Goal: Use online tool/utility: Use online tool/utility

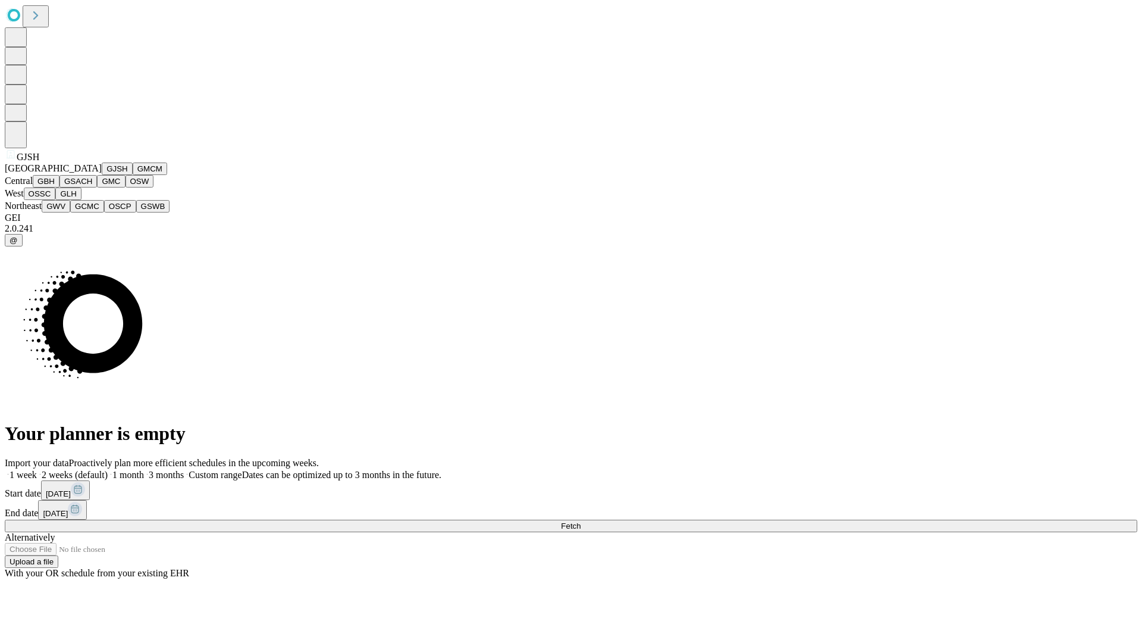
click at [102, 175] on button "GJSH" at bounding box center [117, 168] width 31 height 12
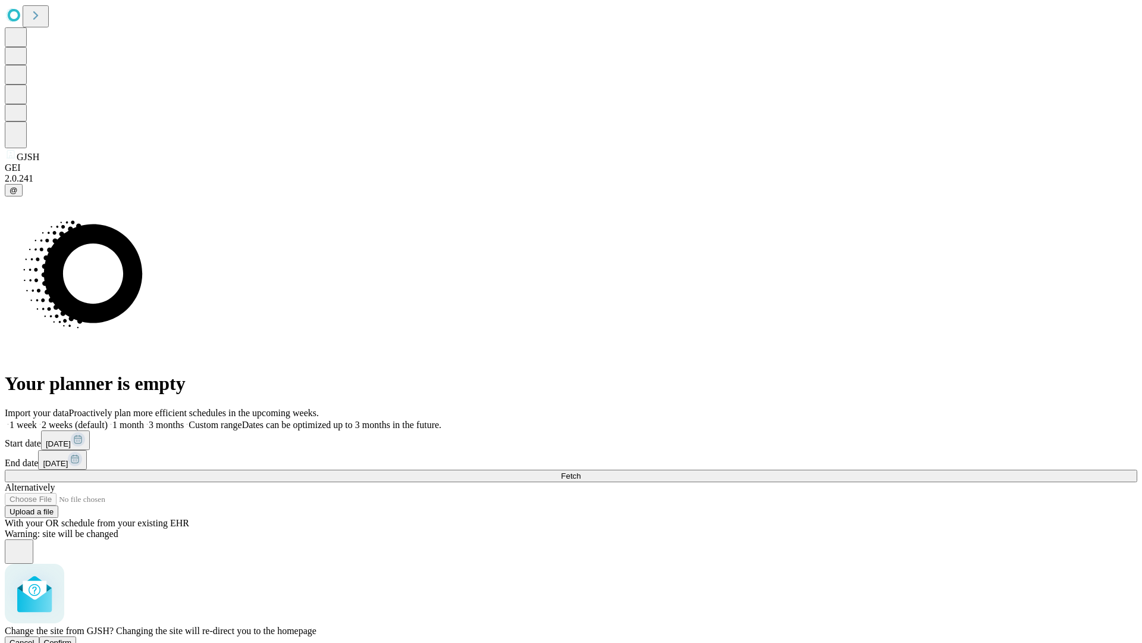
click at [72, 638] on span "Confirm" at bounding box center [58, 642] width 28 height 9
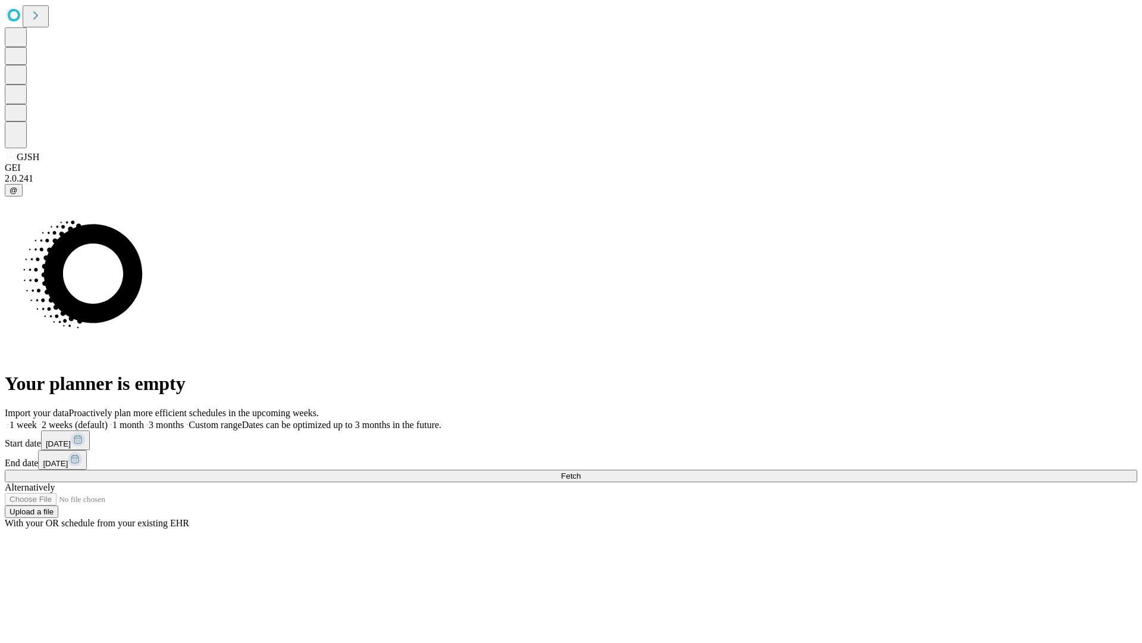
click at [144, 419] on label "1 month" at bounding box center [126, 424] width 36 height 10
click at [581, 471] on span "Fetch" at bounding box center [571, 475] width 20 height 9
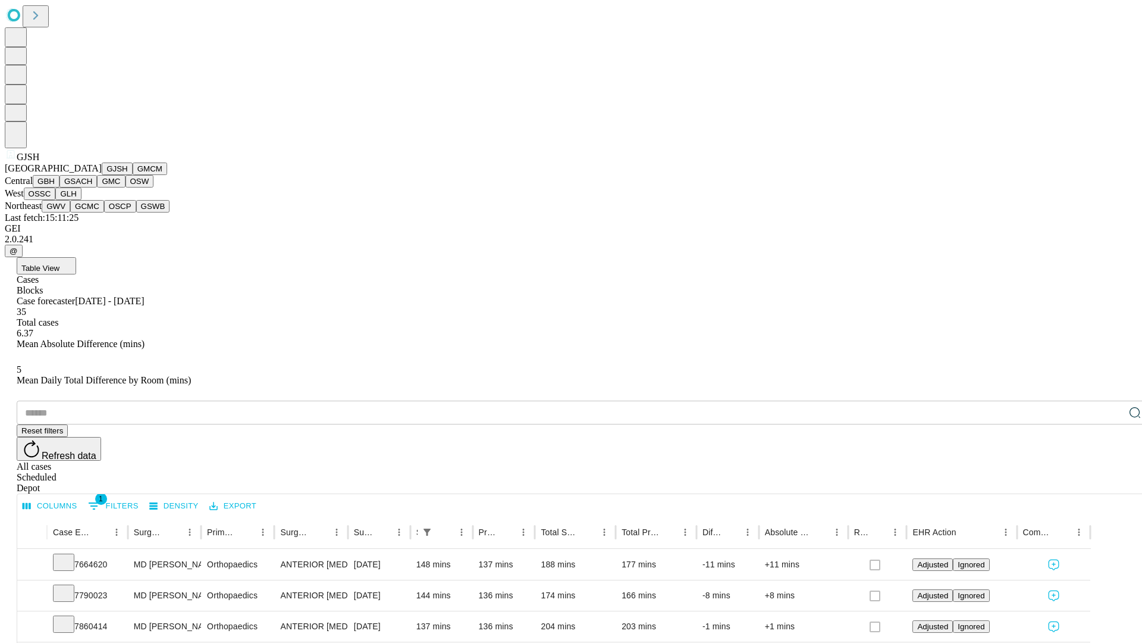
click at [133, 175] on button "GMCM" at bounding box center [150, 168] width 35 height 12
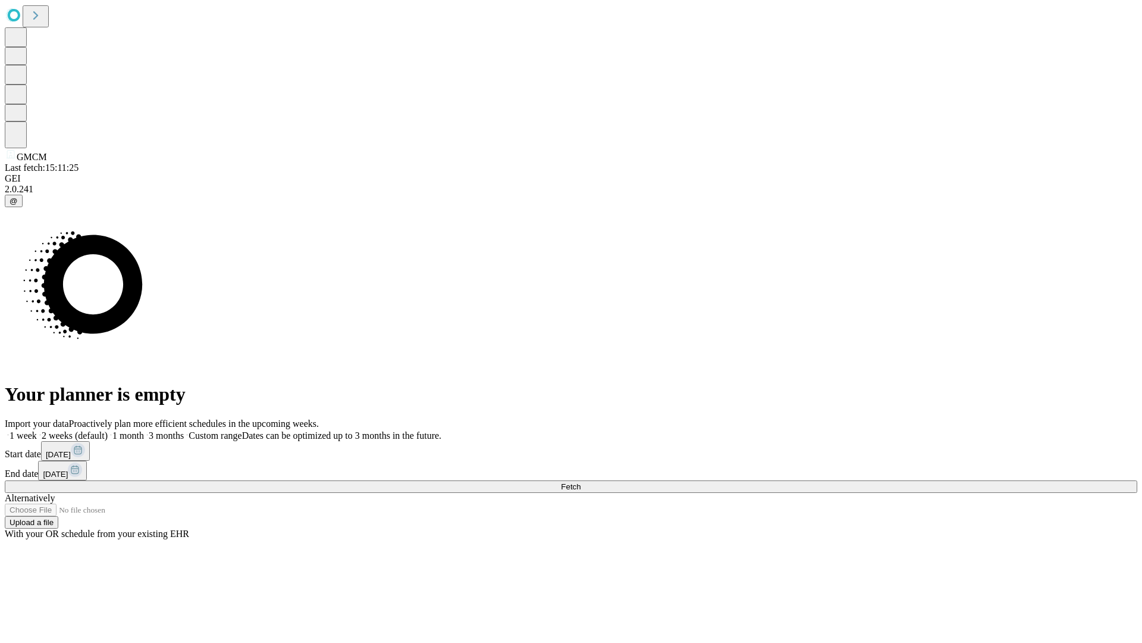
click at [144, 430] on label "1 month" at bounding box center [126, 435] width 36 height 10
click at [581, 482] on span "Fetch" at bounding box center [571, 486] width 20 height 9
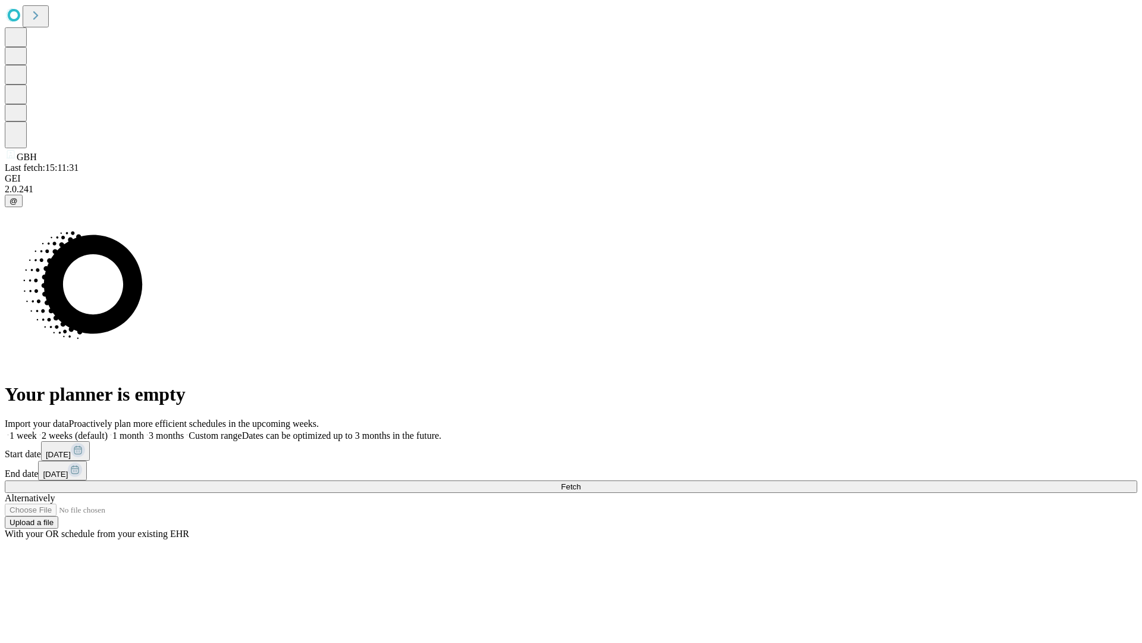
click at [144, 430] on label "1 month" at bounding box center [126, 435] width 36 height 10
click at [581, 482] on span "Fetch" at bounding box center [571, 486] width 20 height 9
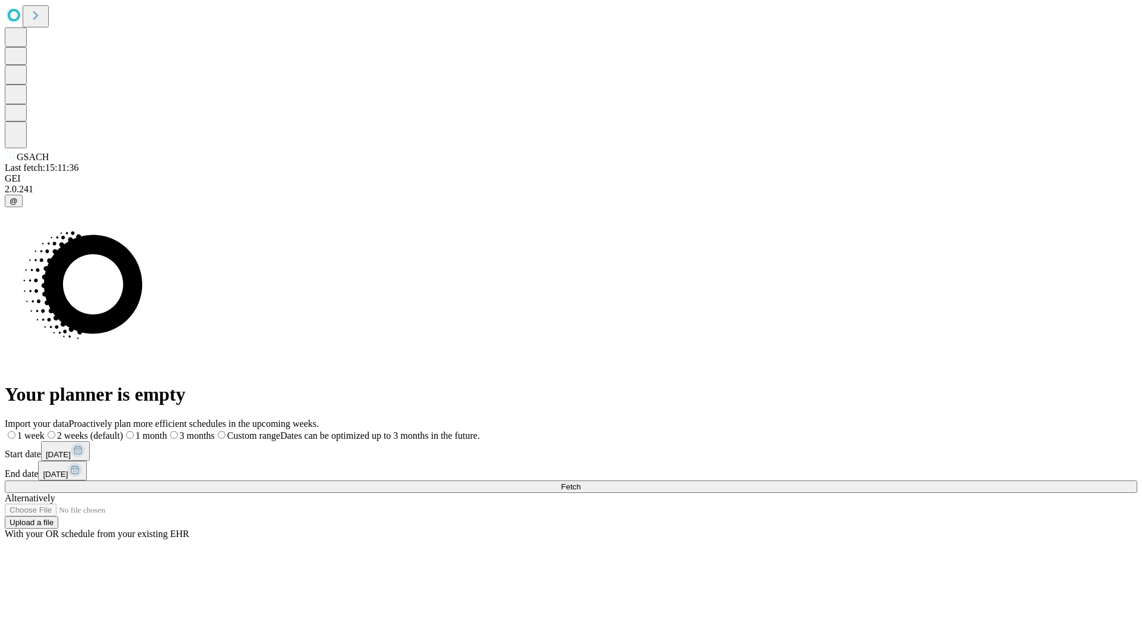
click at [581, 482] on span "Fetch" at bounding box center [571, 486] width 20 height 9
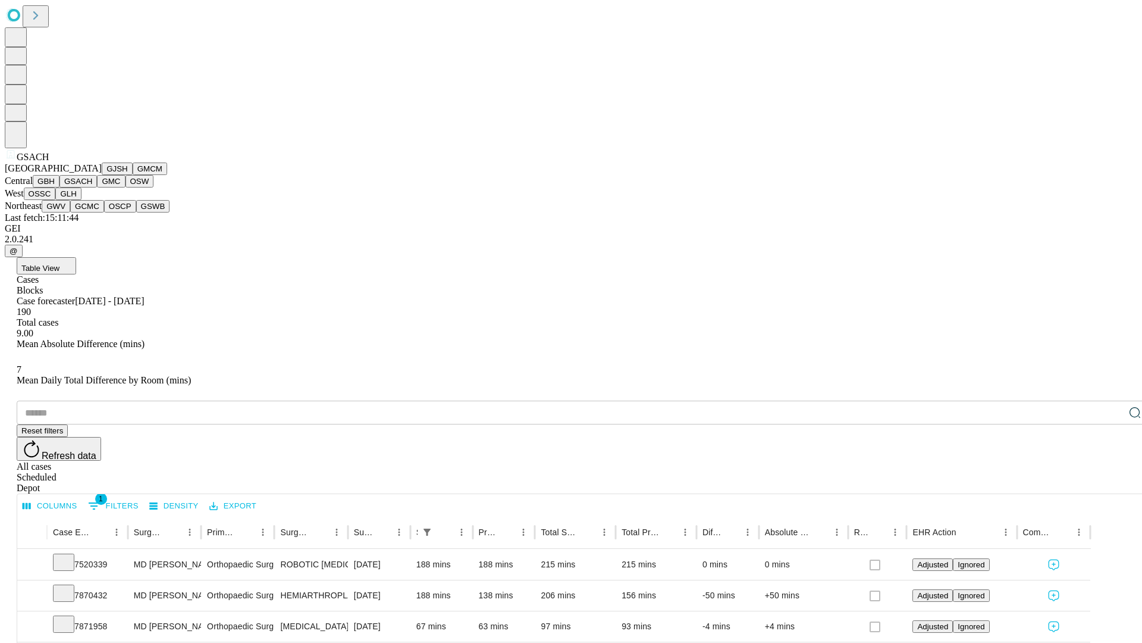
click at [97, 187] on button "GMC" at bounding box center [111, 181] width 28 height 12
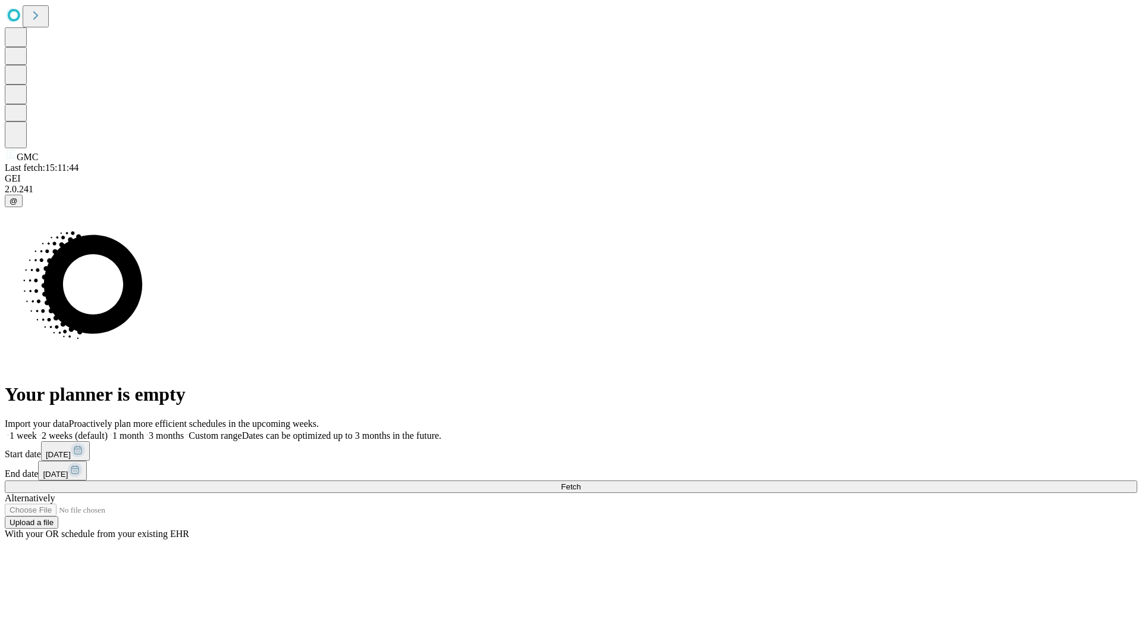
click at [581, 482] on span "Fetch" at bounding box center [571, 486] width 20 height 9
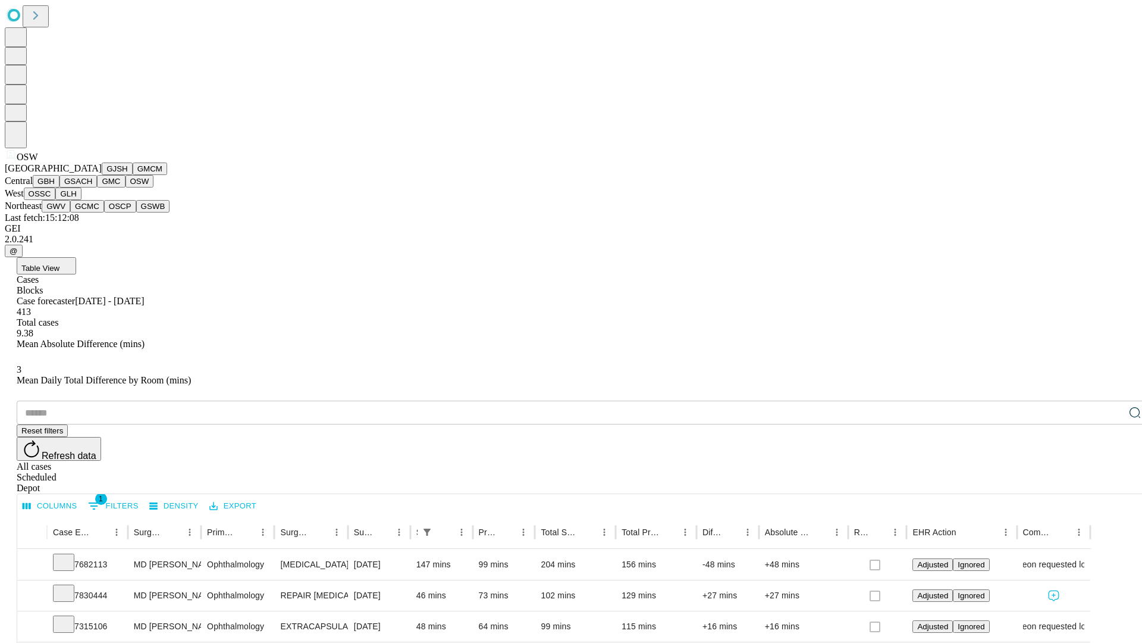
click at [56, 200] on button "OSSC" at bounding box center [40, 193] width 32 height 12
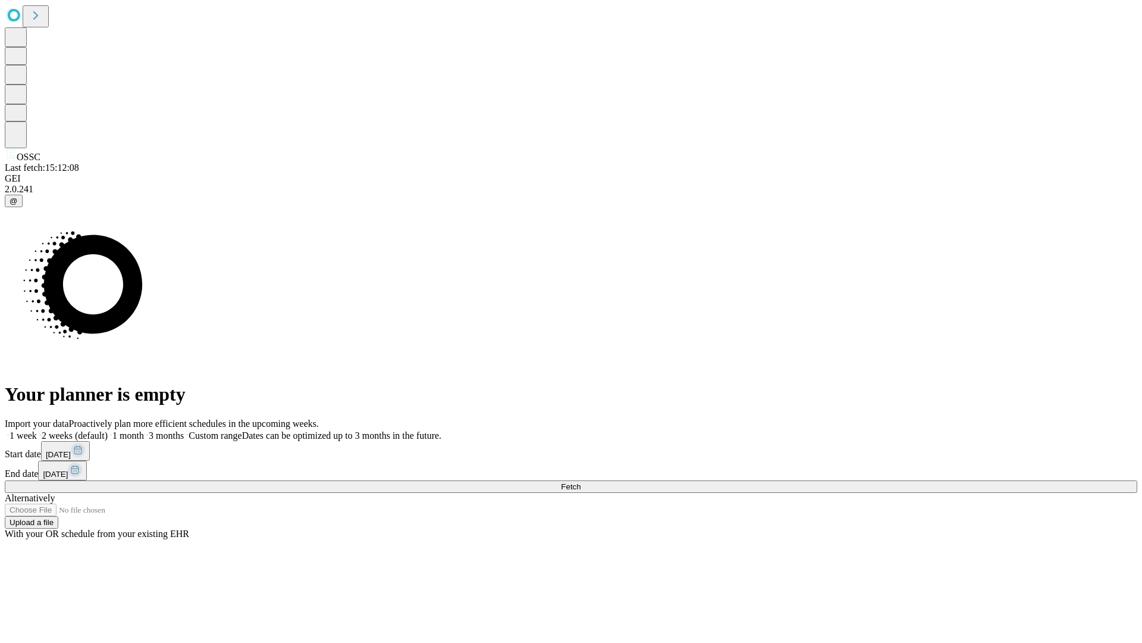
click at [144, 430] on label "1 month" at bounding box center [126, 435] width 36 height 10
click at [581, 482] on span "Fetch" at bounding box center [571, 486] width 20 height 9
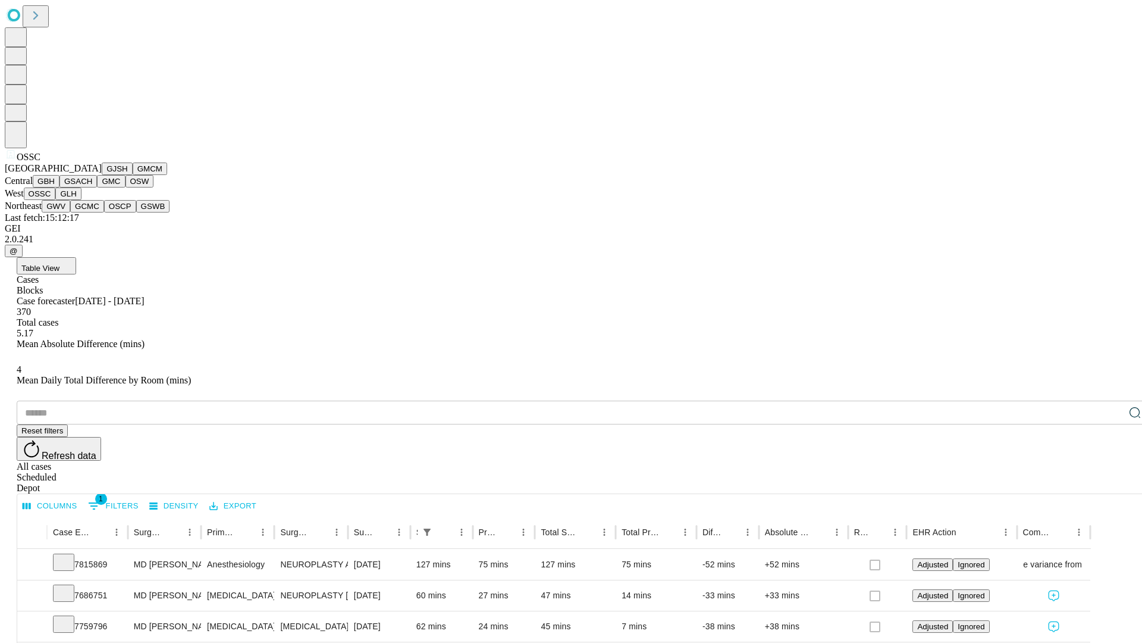
click at [81, 200] on button "GLH" at bounding box center [68, 193] width 26 height 12
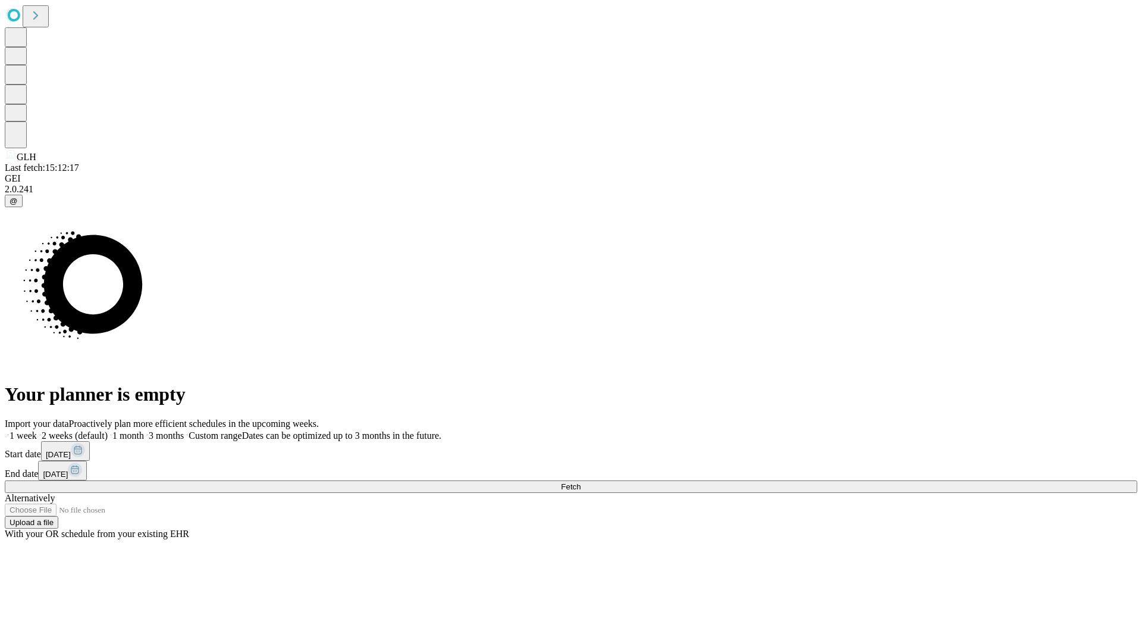
click at [144, 430] on label "1 month" at bounding box center [126, 435] width 36 height 10
click at [581, 482] on span "Fetch" at bounding box center [571, 486] width 20 height 9
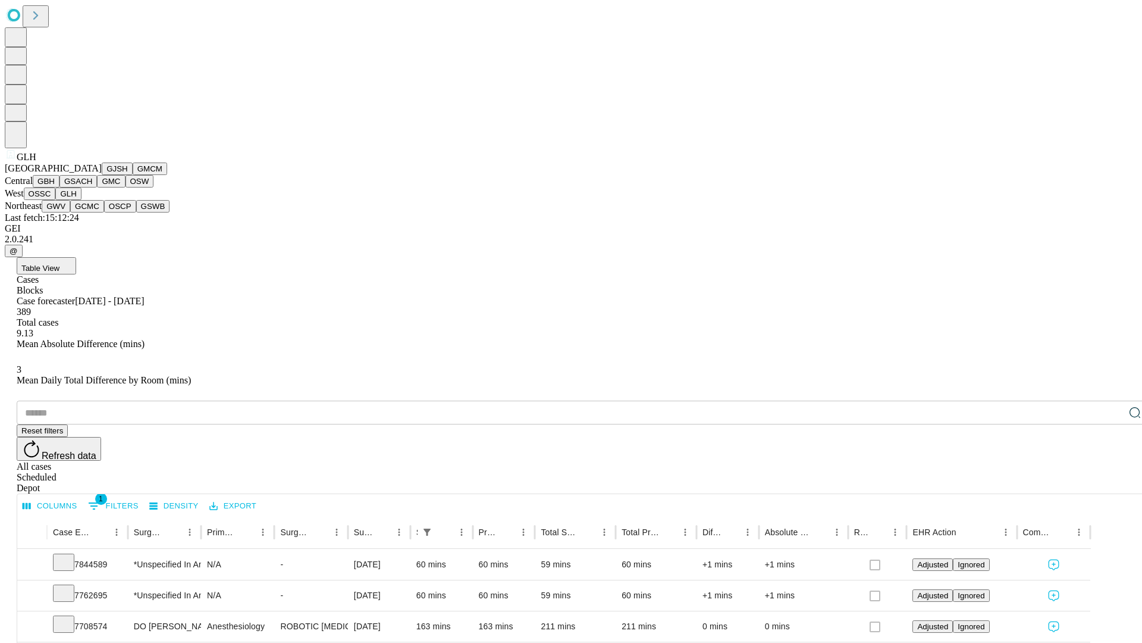
click at [70, 212] on button "GWV" at bounding box center [56, 206] width 29 height 12
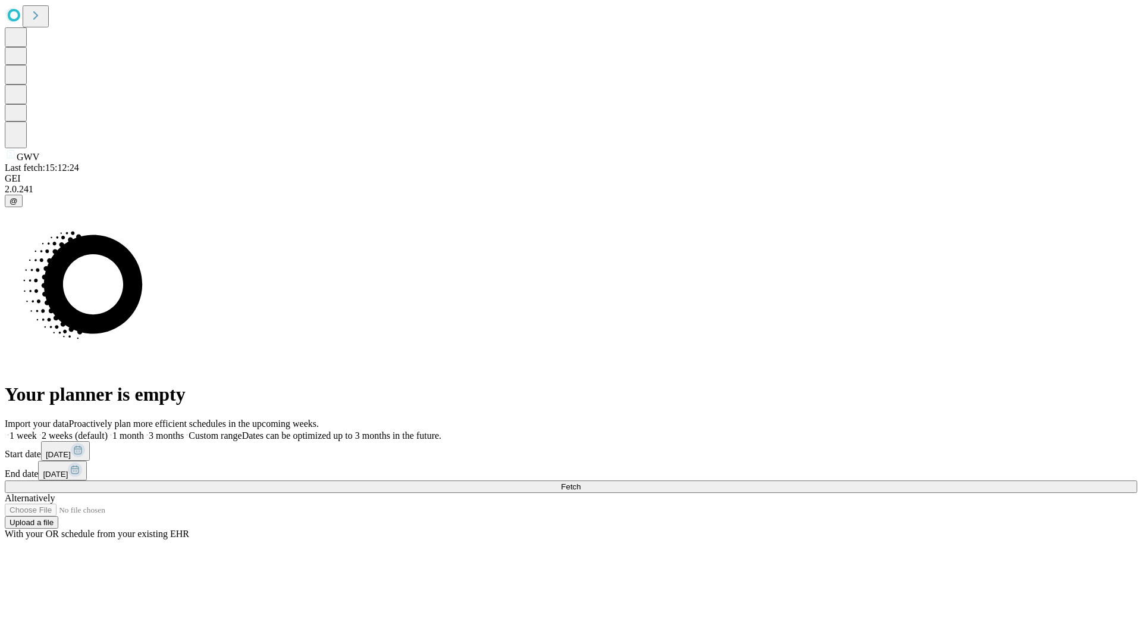
click at [144, 430] on label "1 month" at bounding box center [126, 435] width 36 height 10
click at [581, 482] on span "Fetch" at bounding box center [571, 486] width 20 height 9
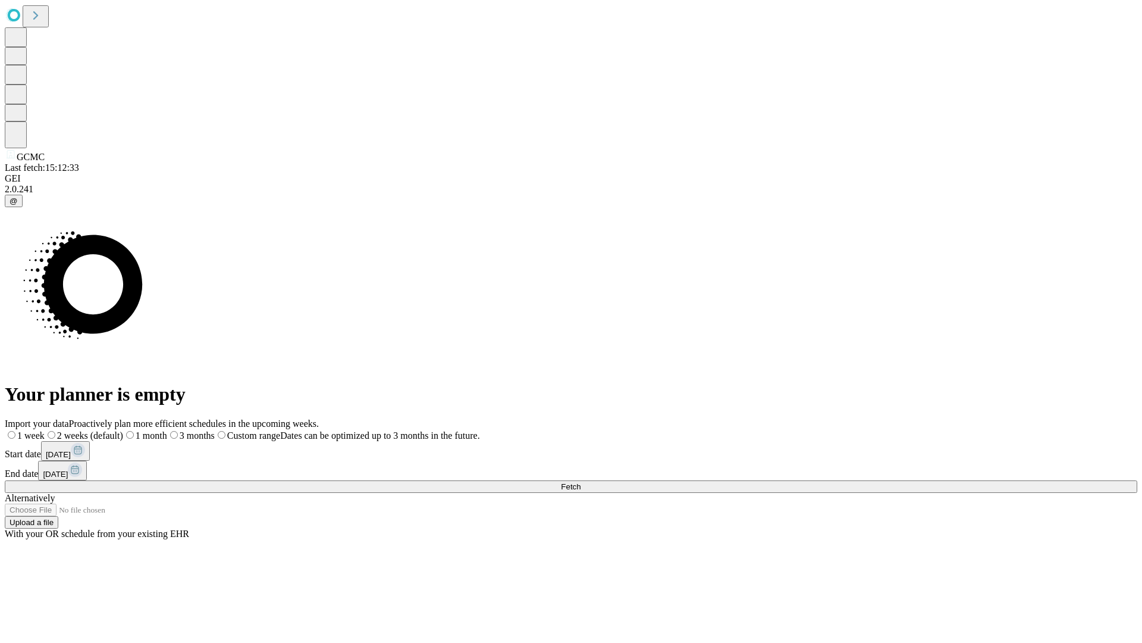
click at [167, 430] on label "1 month" at bounding box center [145, 435] width 44 height 10
click at [581, 482] on span "Fetch" at bounding box center [571, 486] width 20 height 9
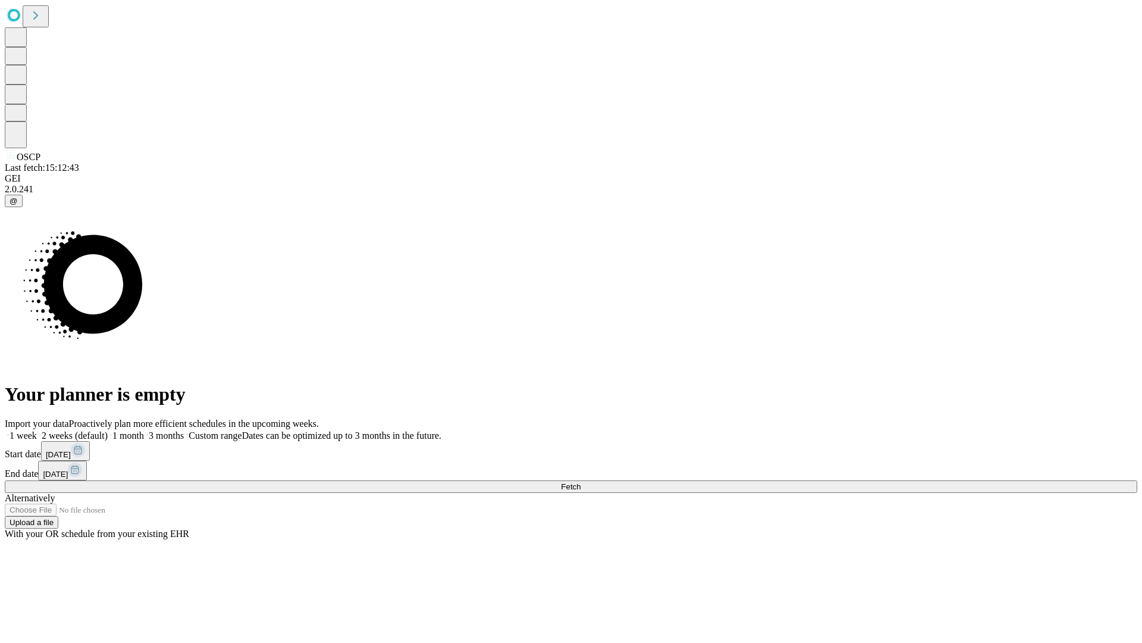
click at [144, 430] on label "1 month" at bounding box center [126, 435] width 36 height 10
click at [581, 482] on span "Fetch" at bounding box center [571, 486] width 20 height 9
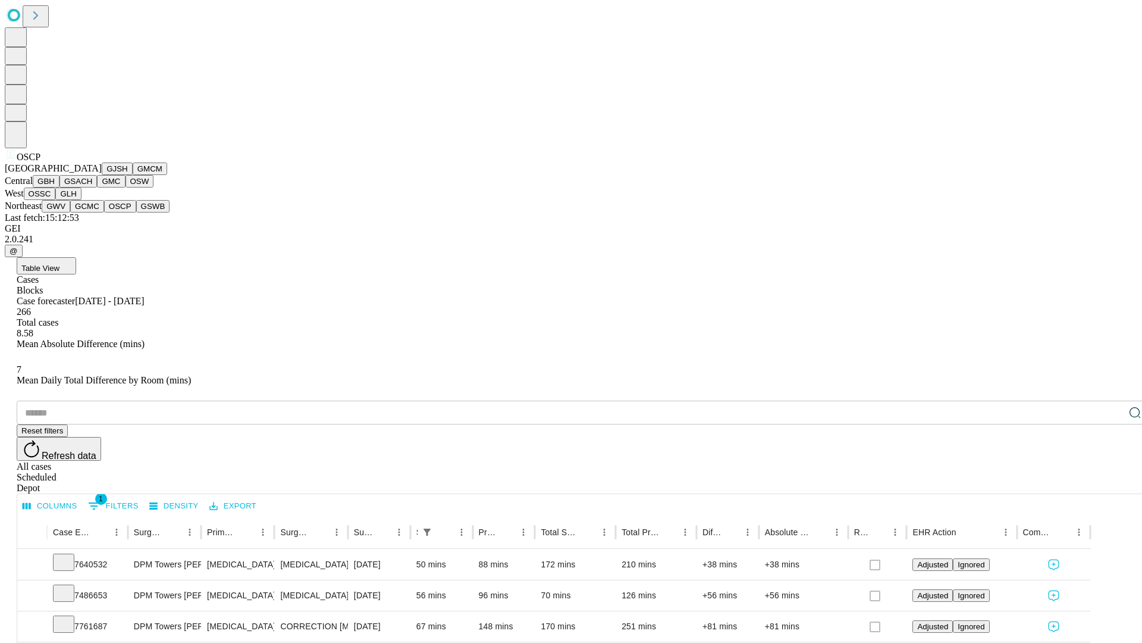
click at [136, 212] on button "GSWB" at bounding box center [153, 206] width 34 height 12
